Goal: Task Accomplishment & Management: Use online tool/utility

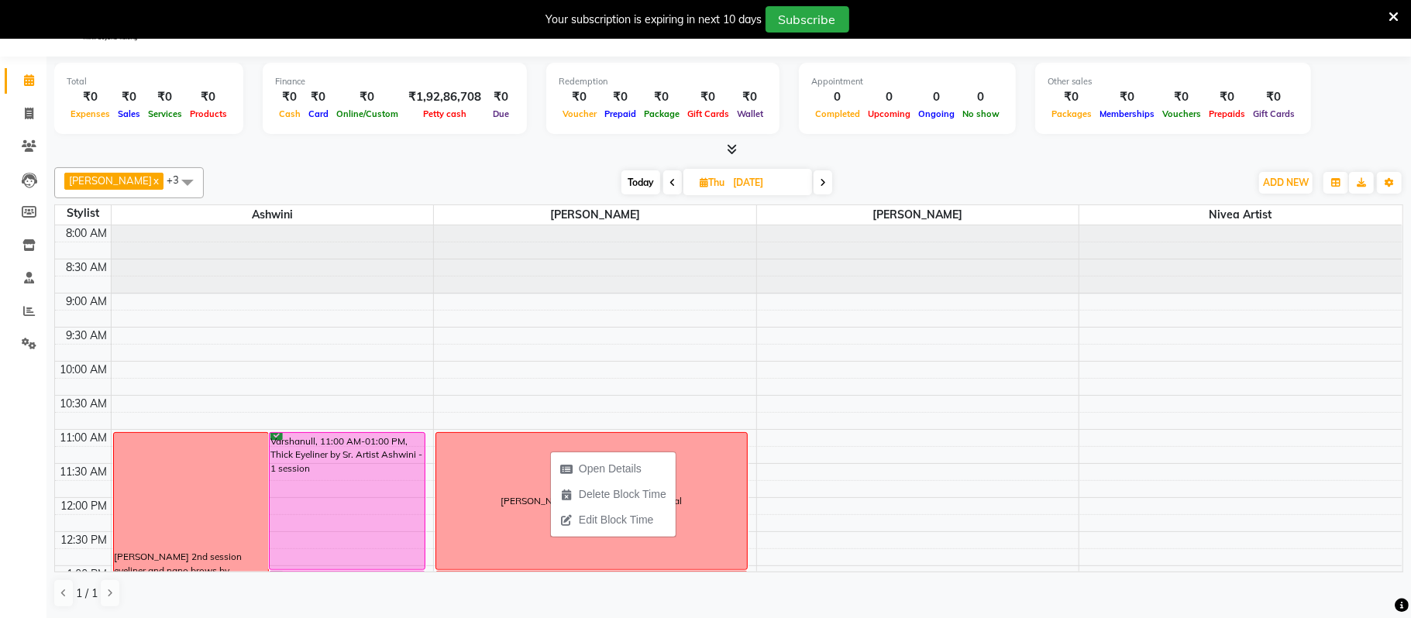
scroll to position [304, 0]
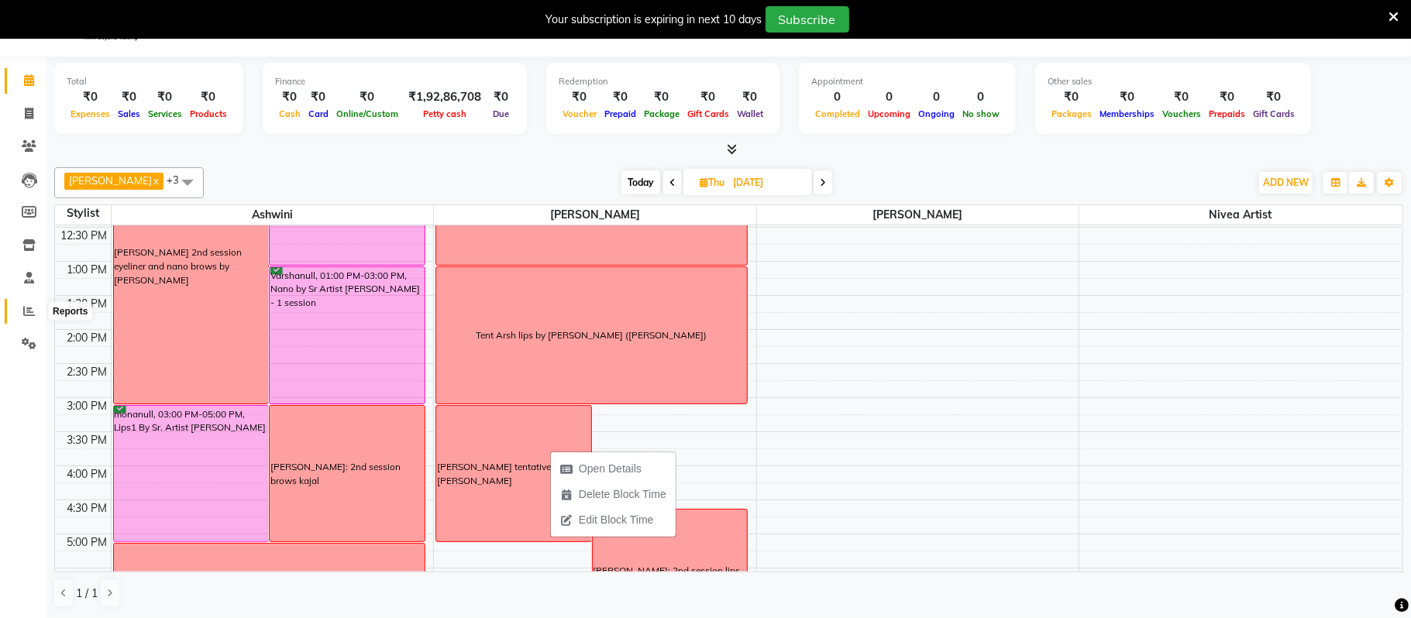
click at [27, 307] on icon at bounding box center [29, 311] width 12 height 12
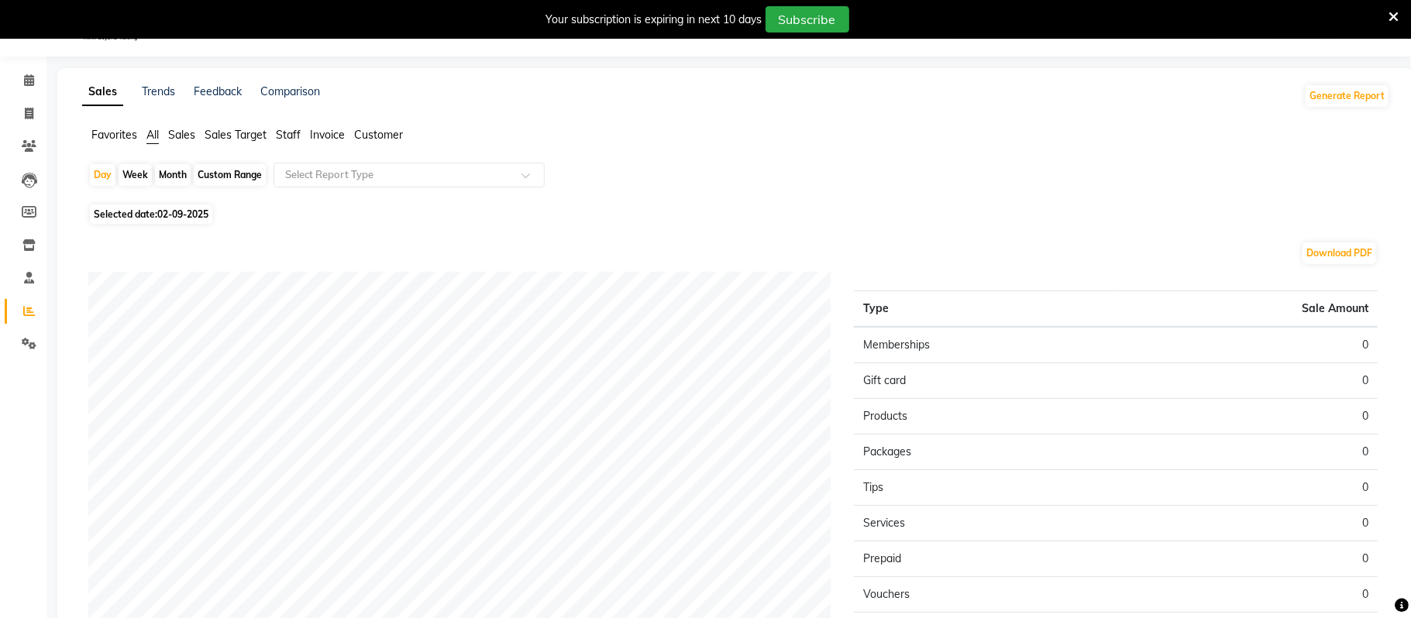
click at [288, 131] on span "Staff" at bounding box center [288, 135] width 25 height 14
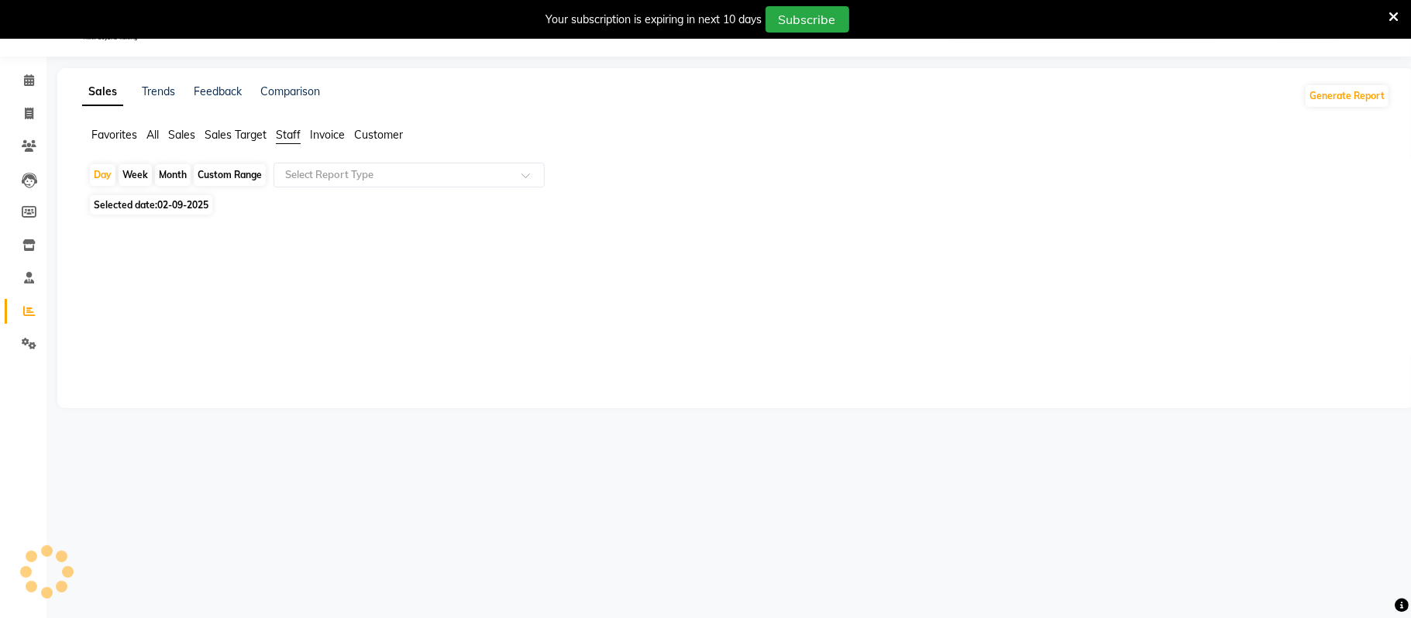
click at [177, 172] on div "Month" at bounding box center [173, 175] width 36 height 22
select select "9"
select select "2025"
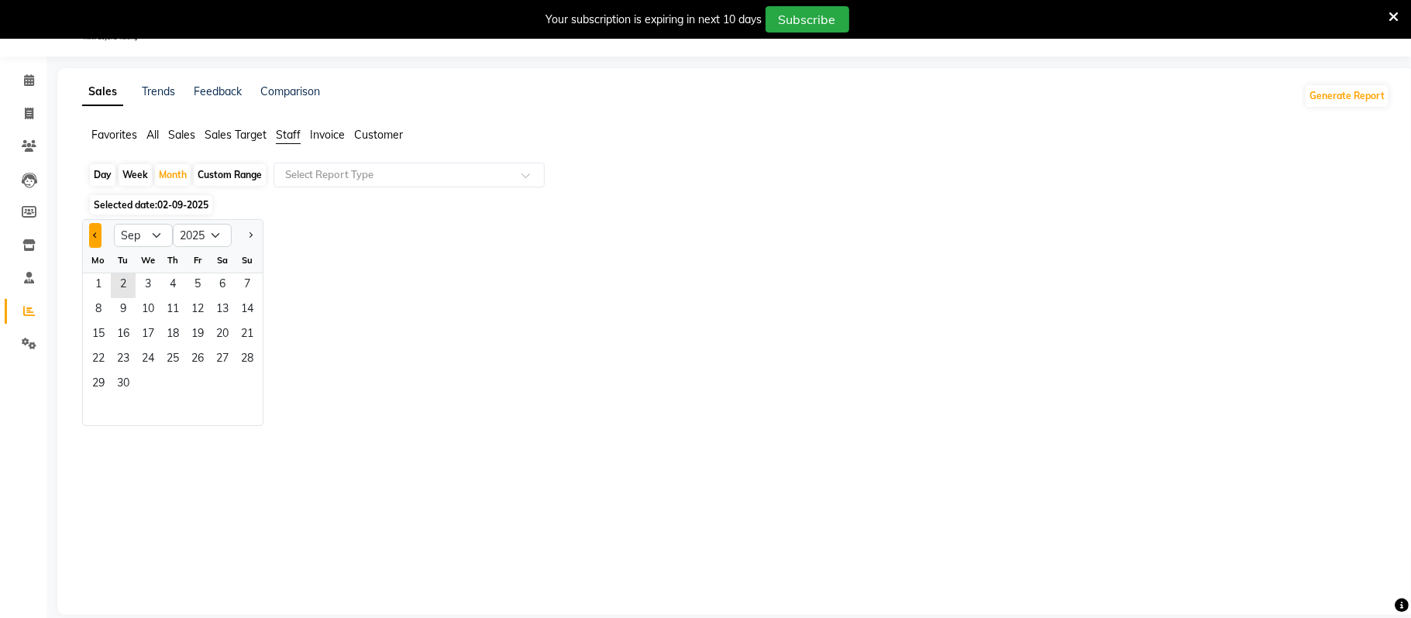
click at [91, 235] on button "Previous month" at bounding box center [95, 235] width 12 height 25
select select "8"
click at [136, 321] on span "6" at bounding box center [148, 310] width 25 height 25
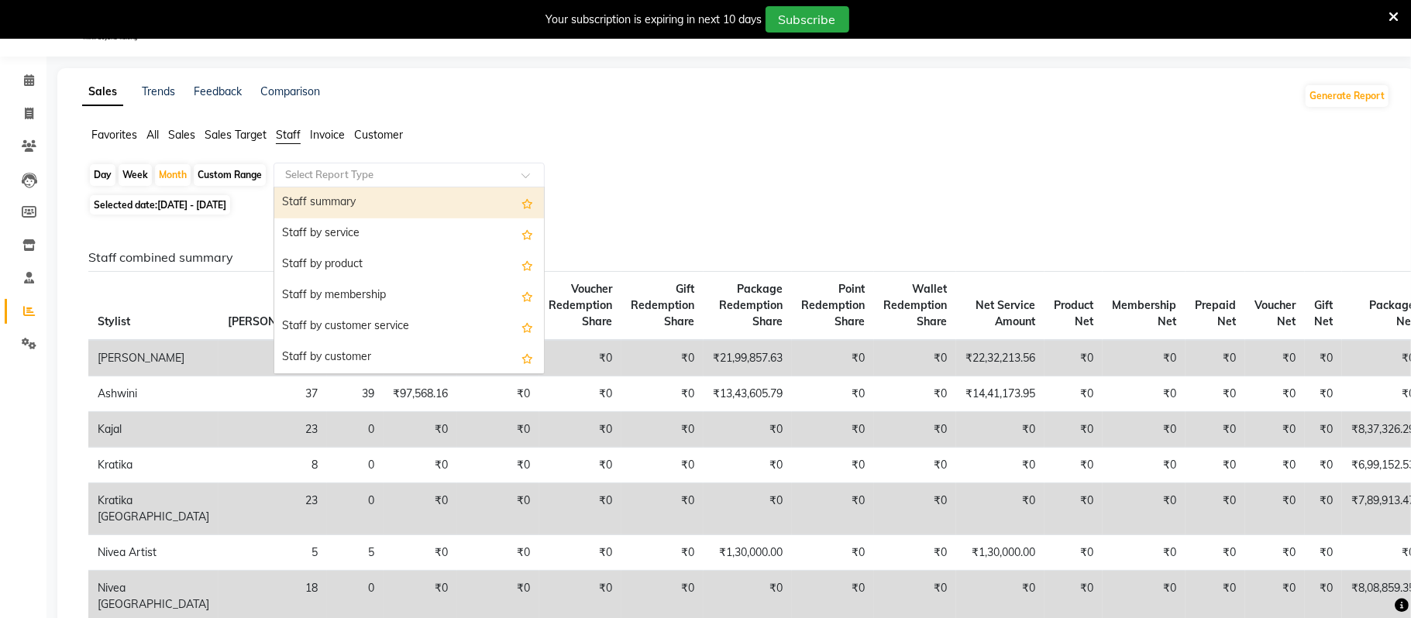
click at [331, 171] on input "text" at bounding box center [393, 174] width 223 height 15
type input "red"
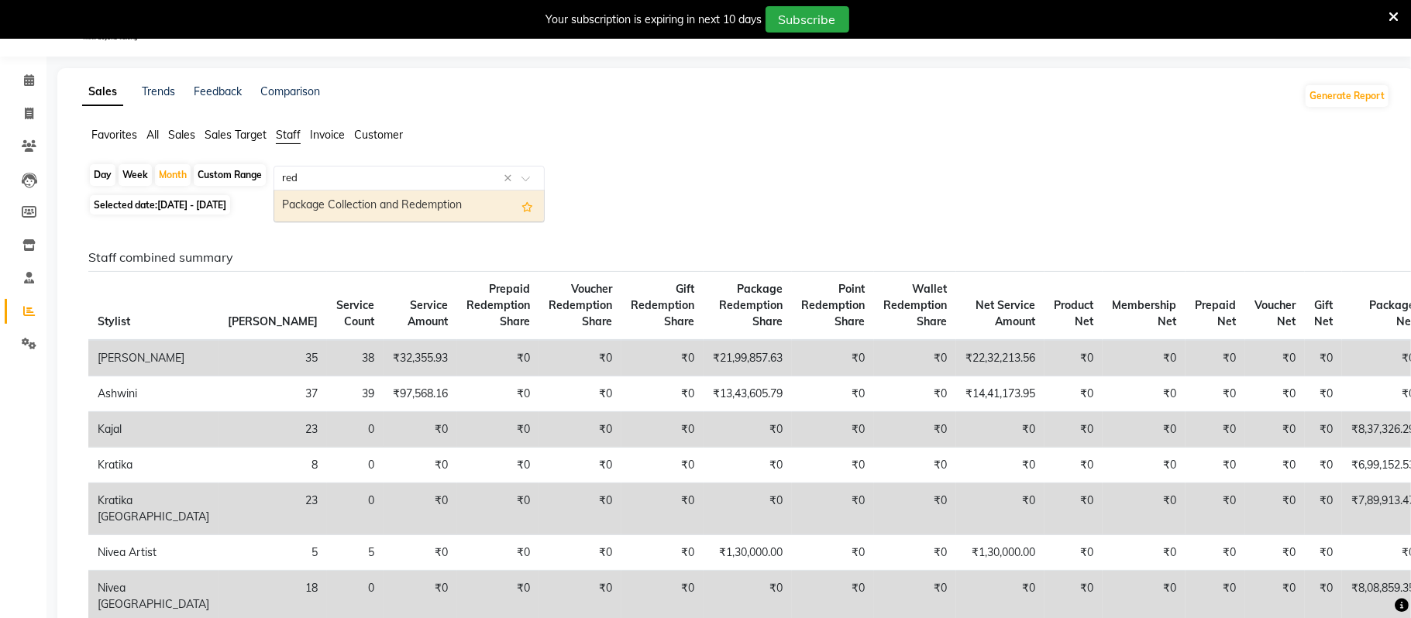
click at [325, 204] on div "Package Collection and Redemption" at bounding box center [409, 206] width 270 height 31
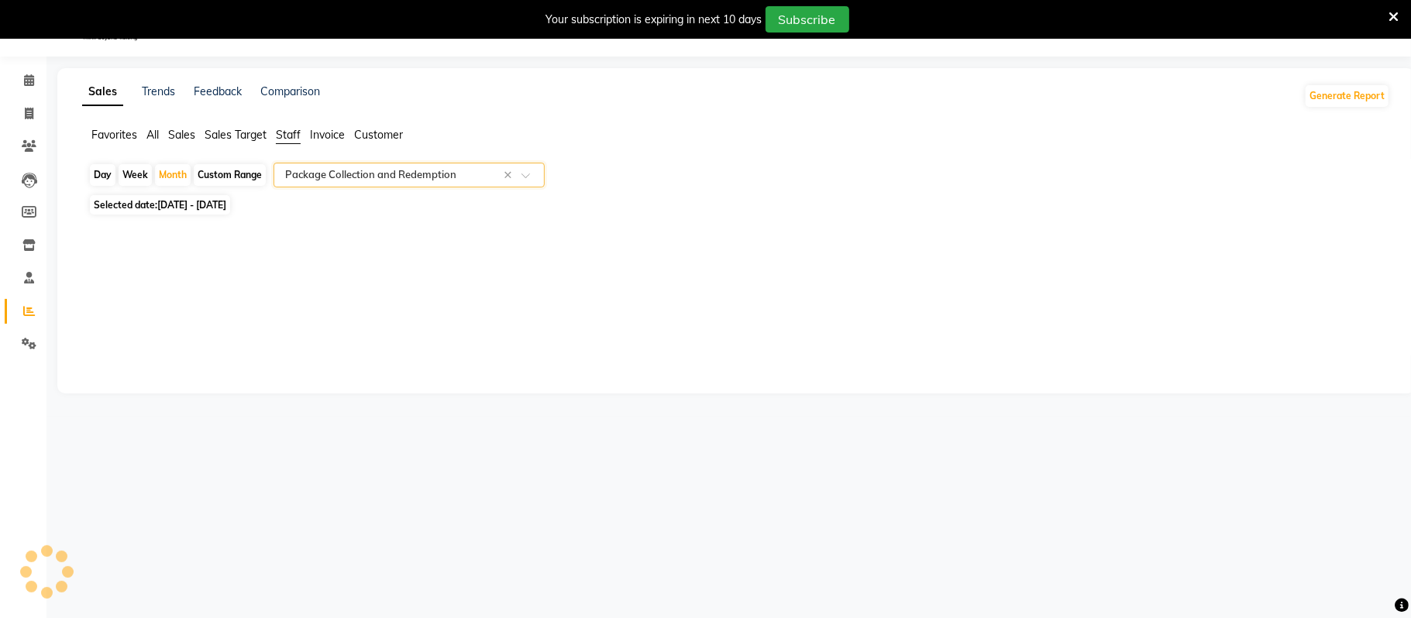
select select "full_report"
select select "csv"
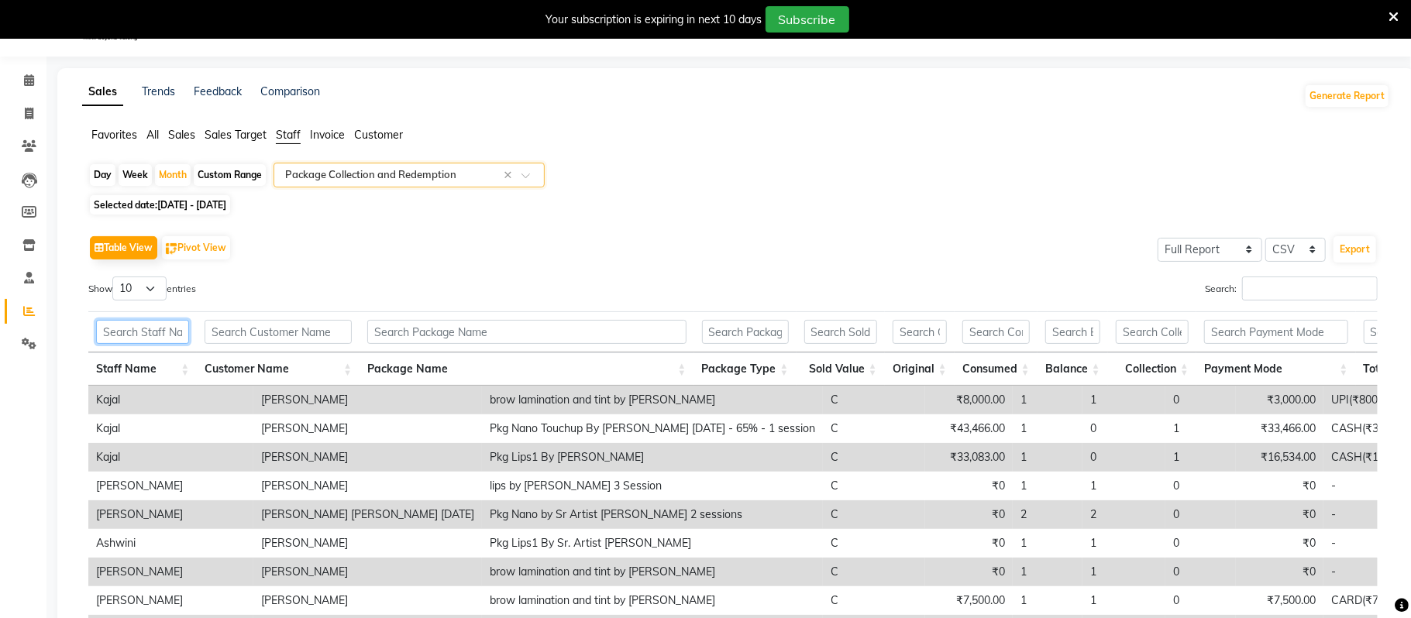
click at [162, 327] on input "text" at bounding box center [142, 332] width 93 height 24
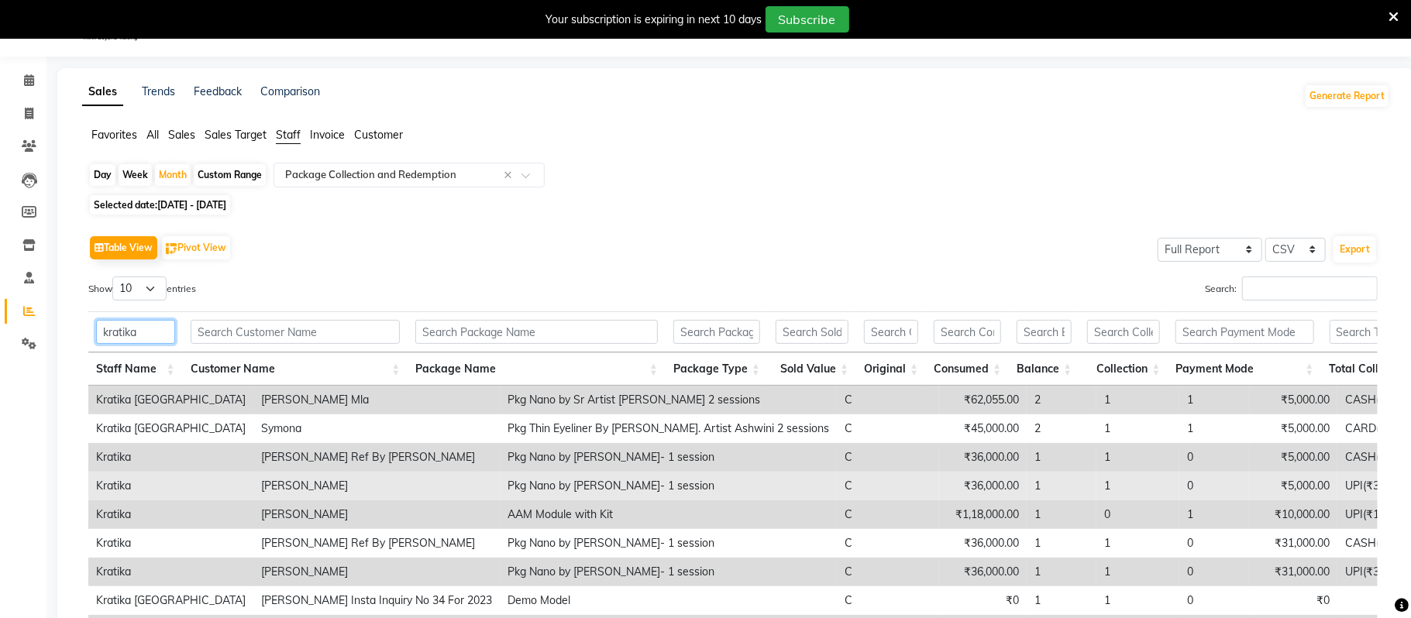
scroll to position [214, 0]
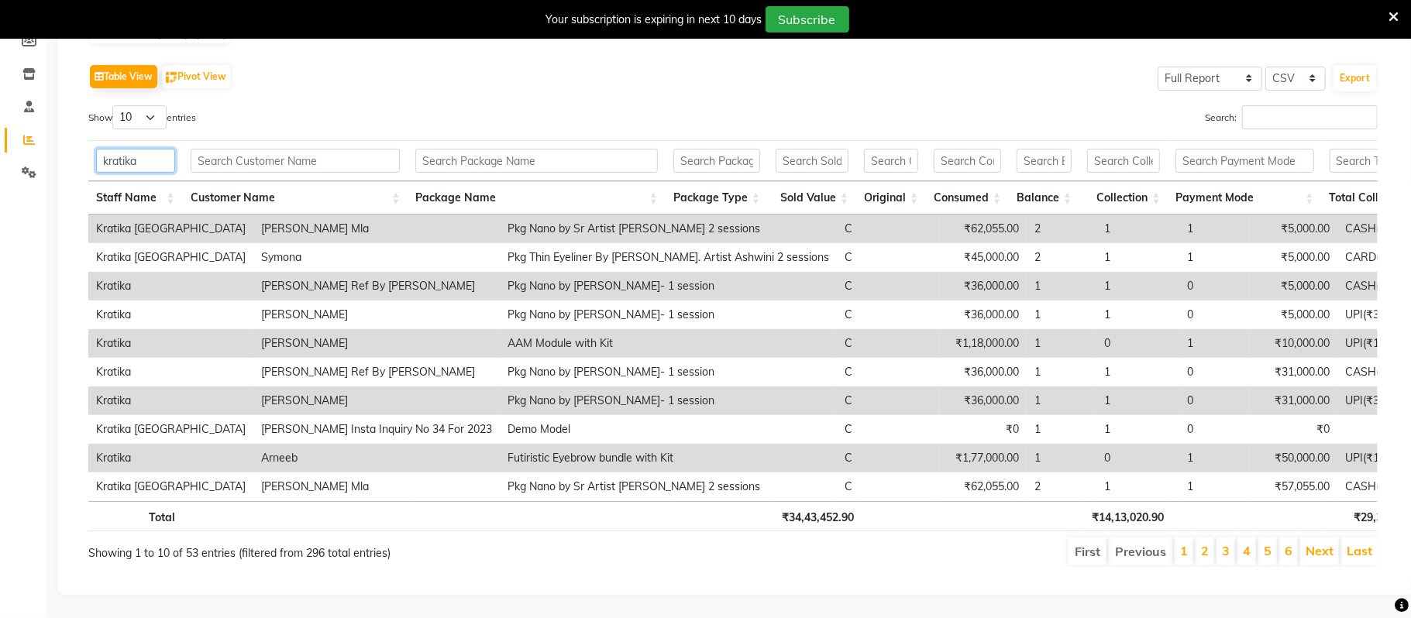
type input "kratika"
click at [149, 111] on select "10 25 50 100" at bounding box center [139, 117] width 54 height 24
select select "100"
click at [115, 105] on select "10 25 50 100" at bounding box center [139, 117] width 54 height 24
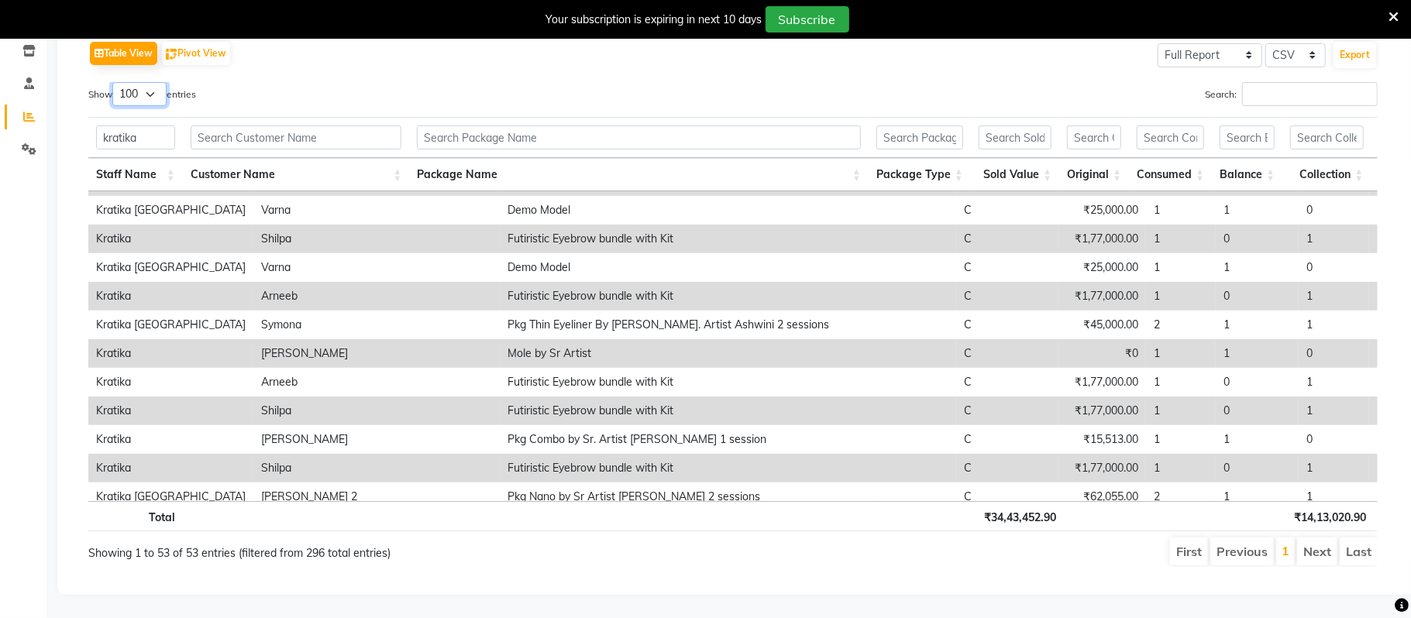
scroll to position [0, 0]
